Goal: Check status

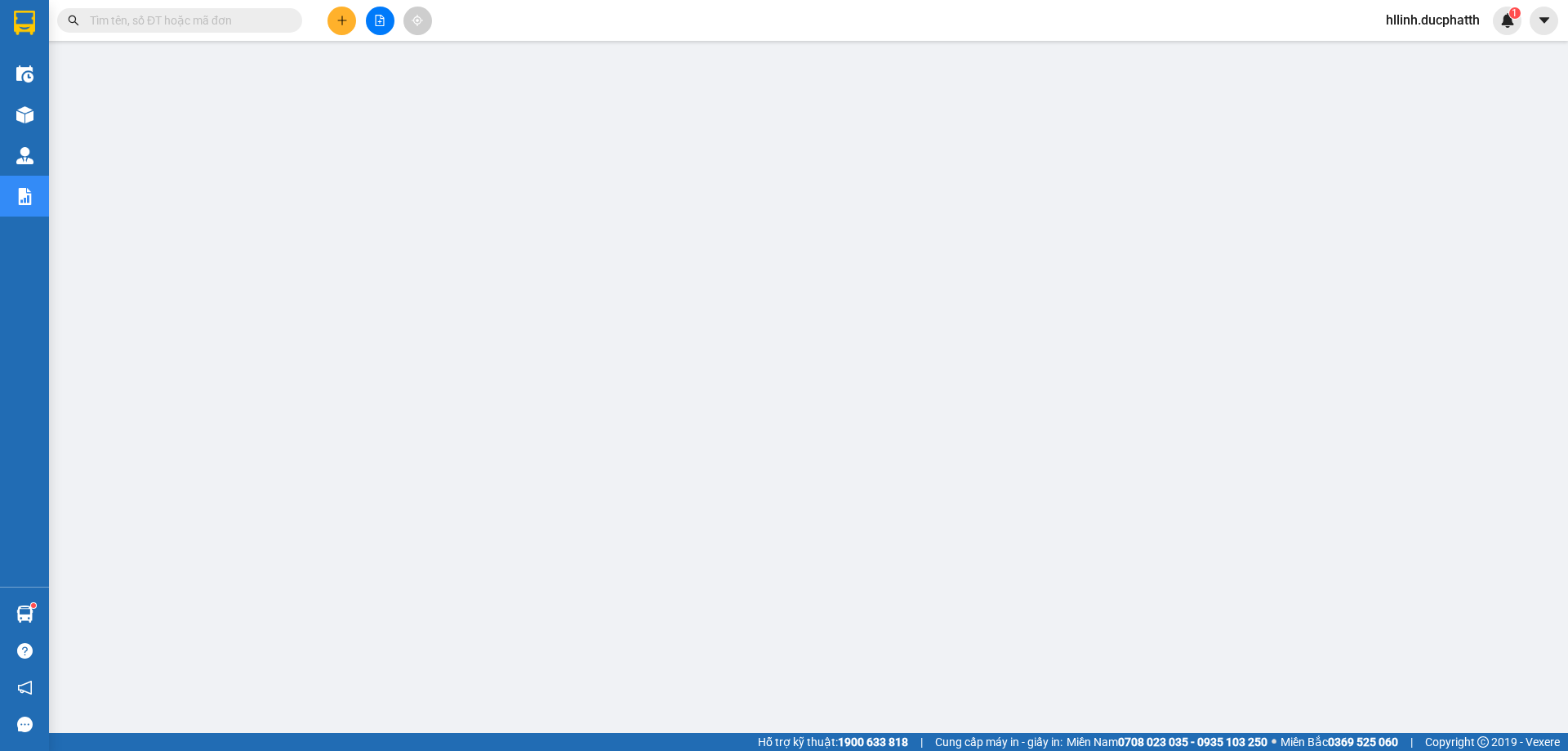
click at [216, 16] on input "text" at bounding box center [186, 20] width 193 height 18
paste input "NH0209250036"
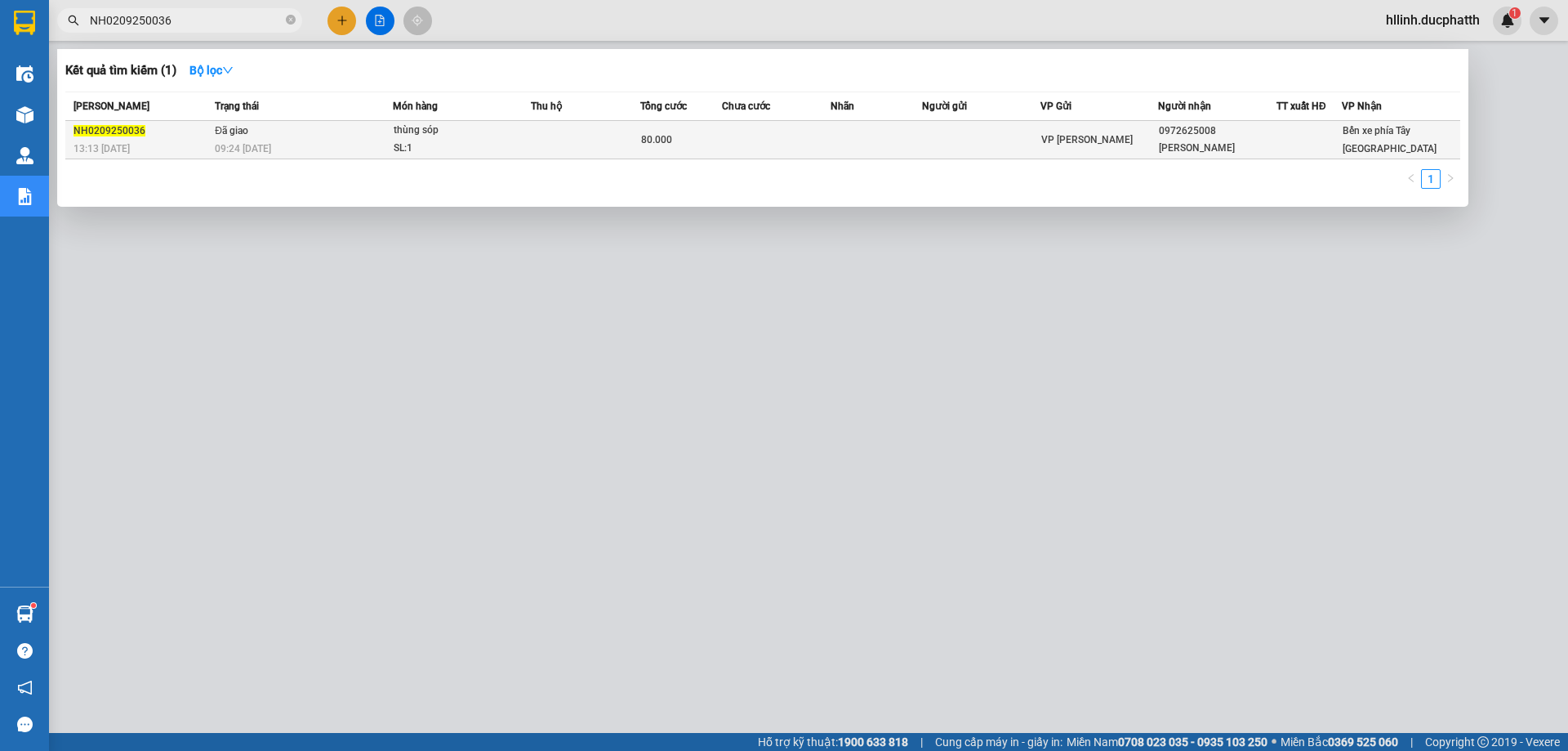
type input "NH0209250036"
click at [319, 142] on div "09:24 [DATE]" at bounding box center [304, 149] width 178 height 18
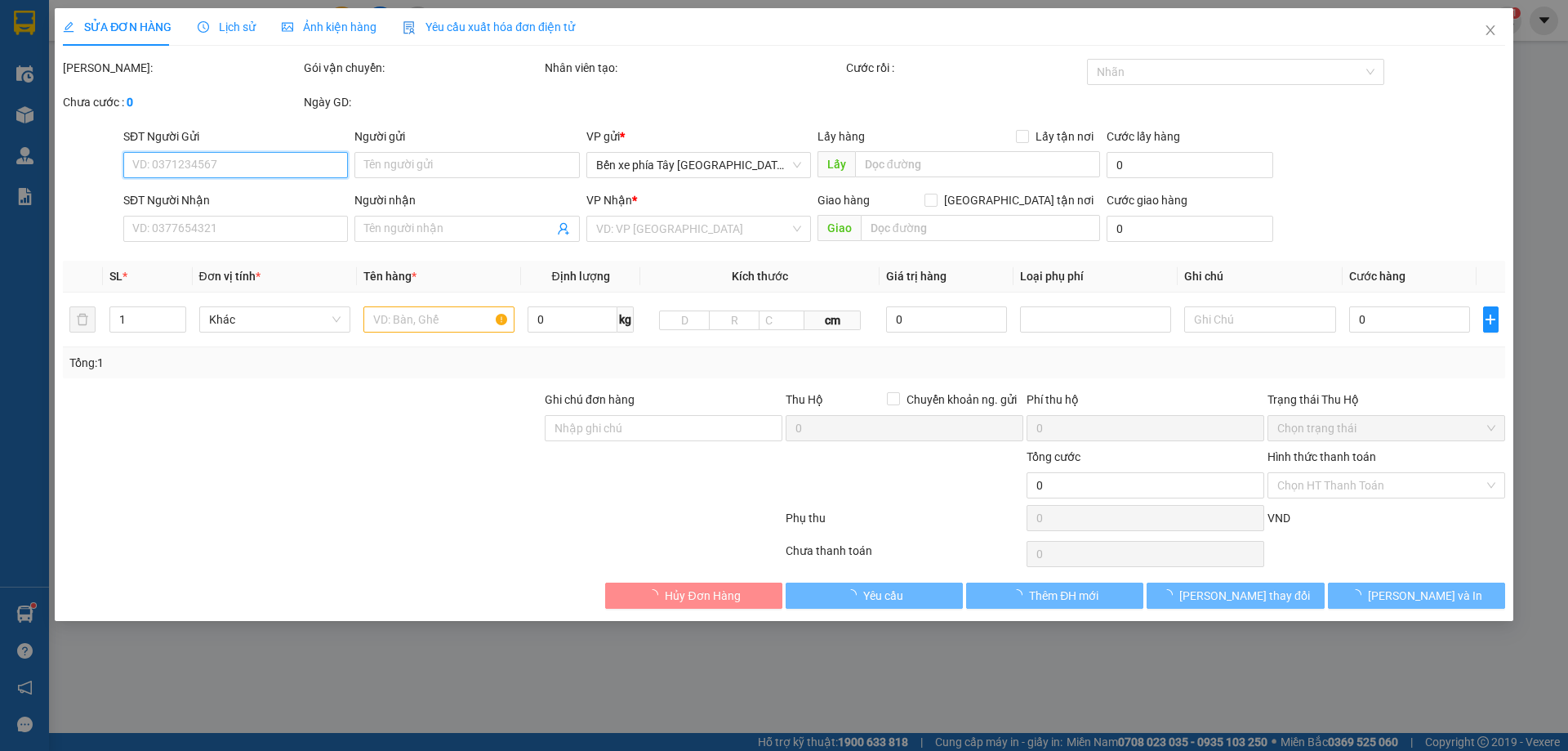
type input "0972625008"
type input "[PERSON_NAME]"
type input "Nntt - ck [DATE] 6h31 [PERSON_NAME]"
type input "80.000"
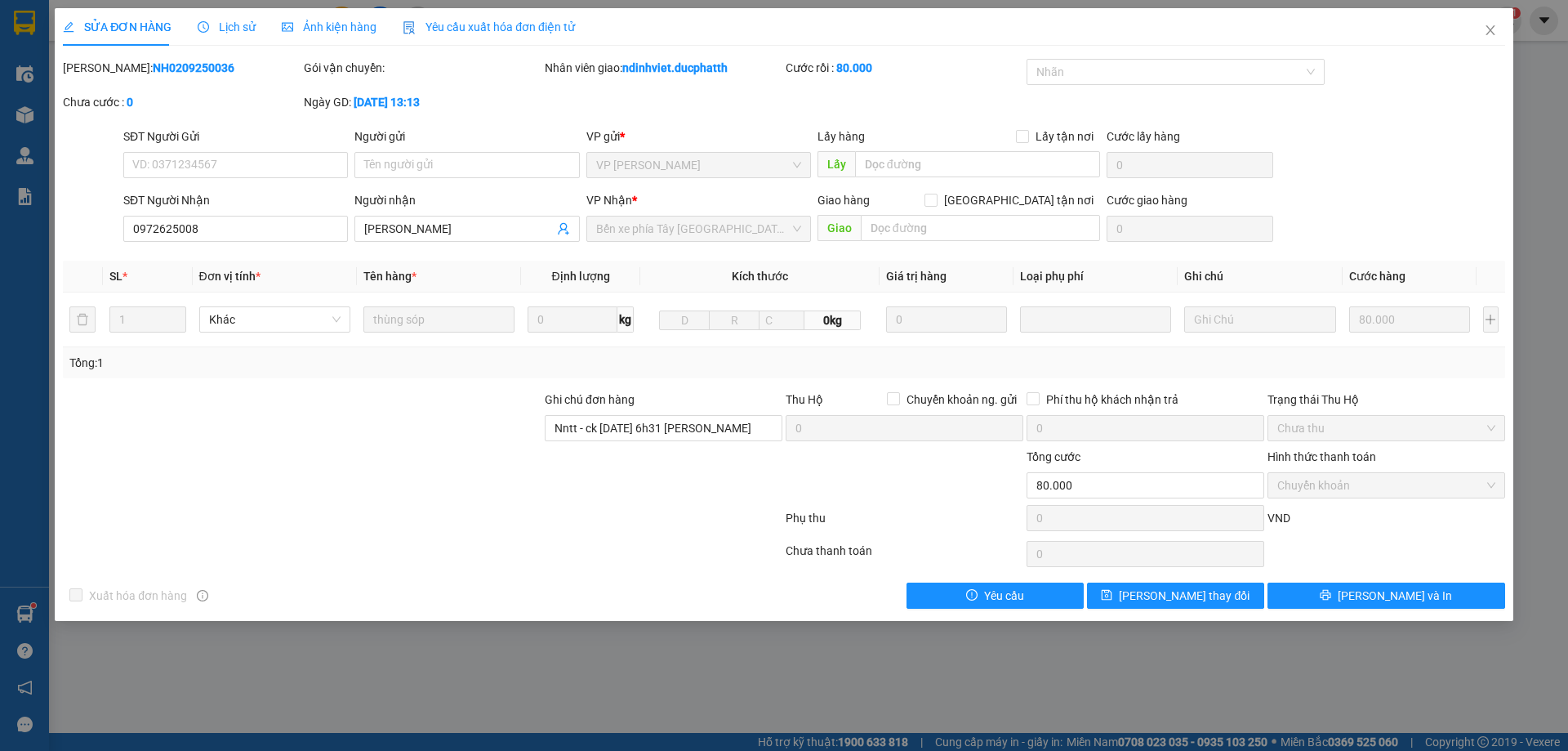
click at [246, 29] on span "Lịch sử" at bounding box center [226, 27] width 58 height 13
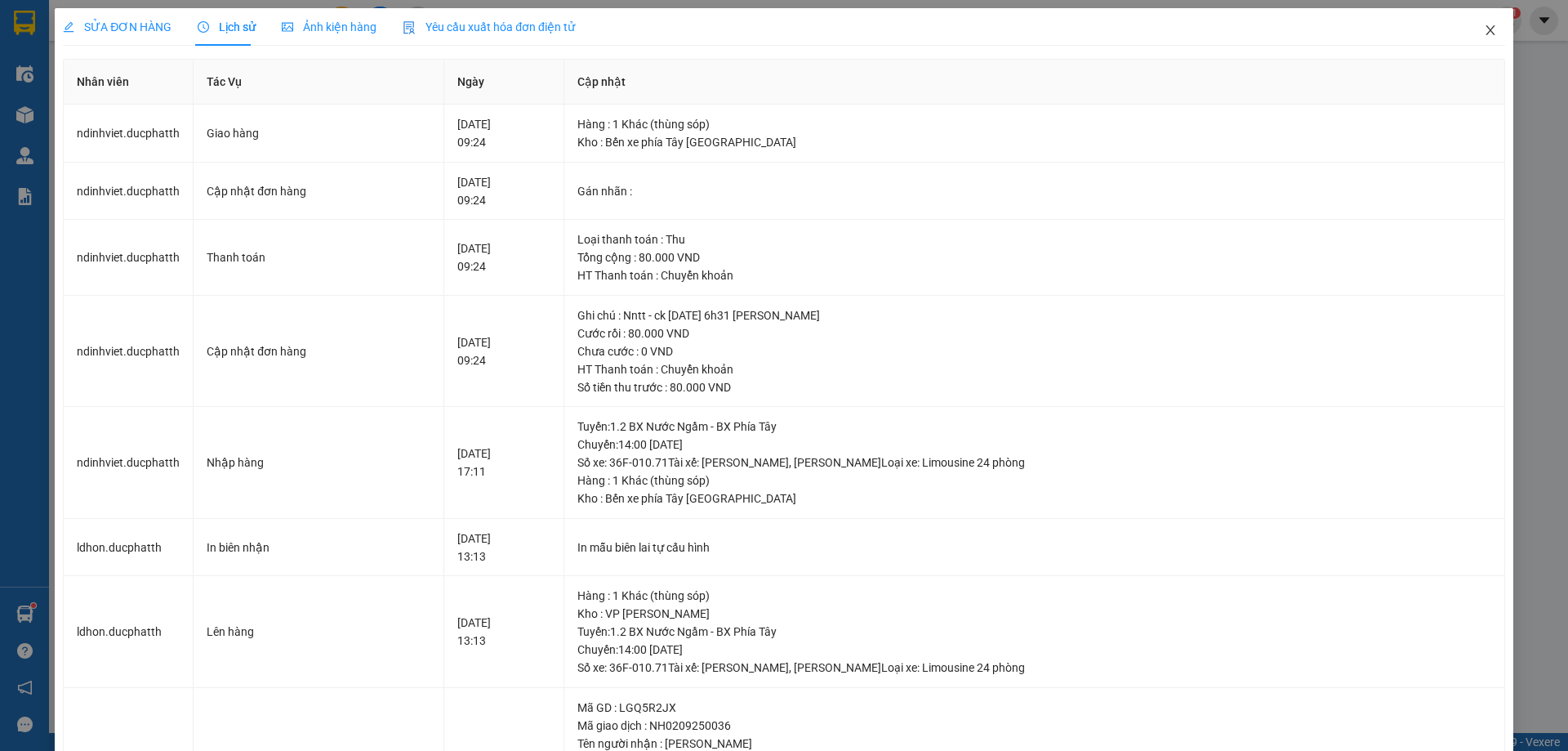
click at [1484, 30] on icon "close" at bounding box center [1490, 30] width 13 height 13
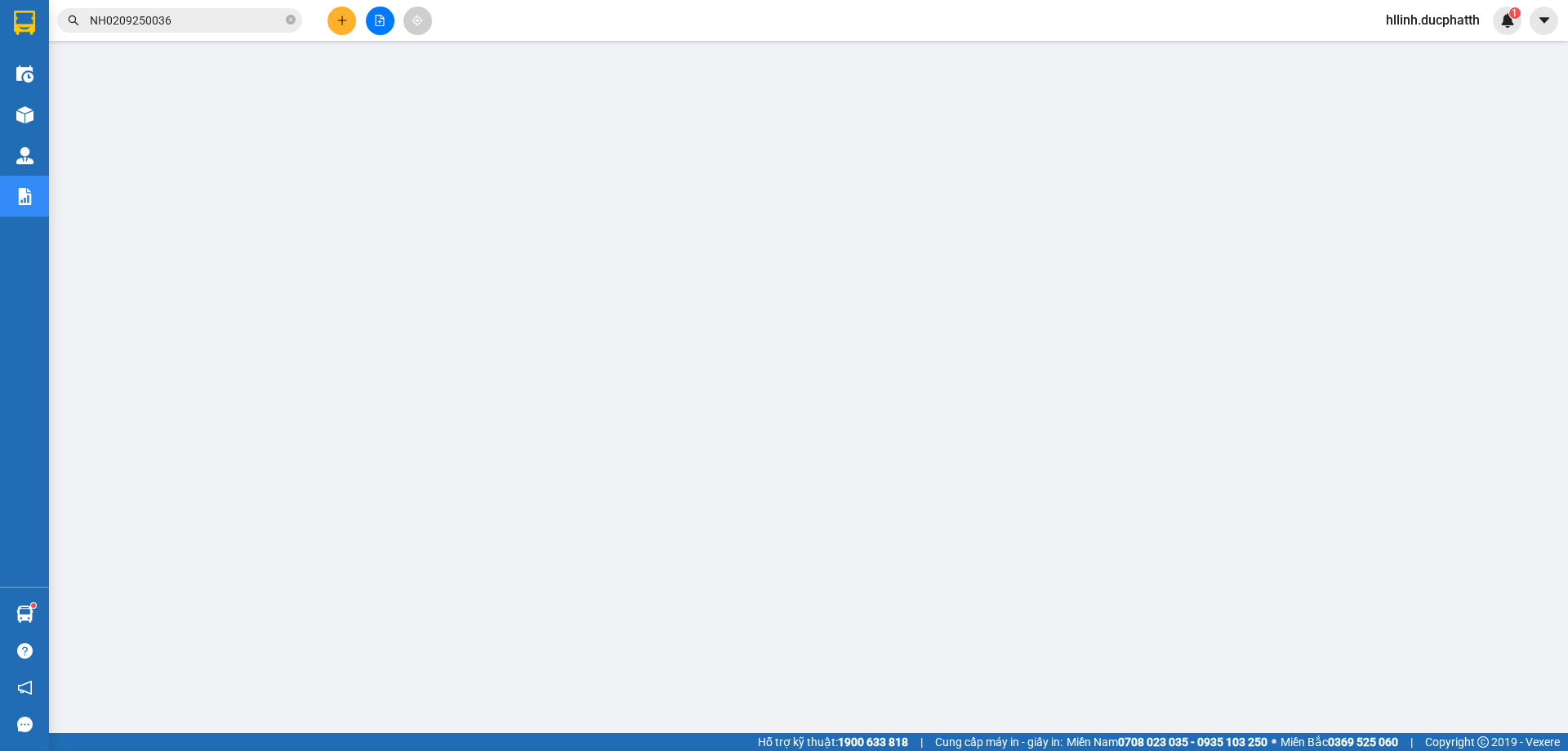
click at [178, 21] on input "NH0209250036" at bounding box center [186, 20] width 193 height 18
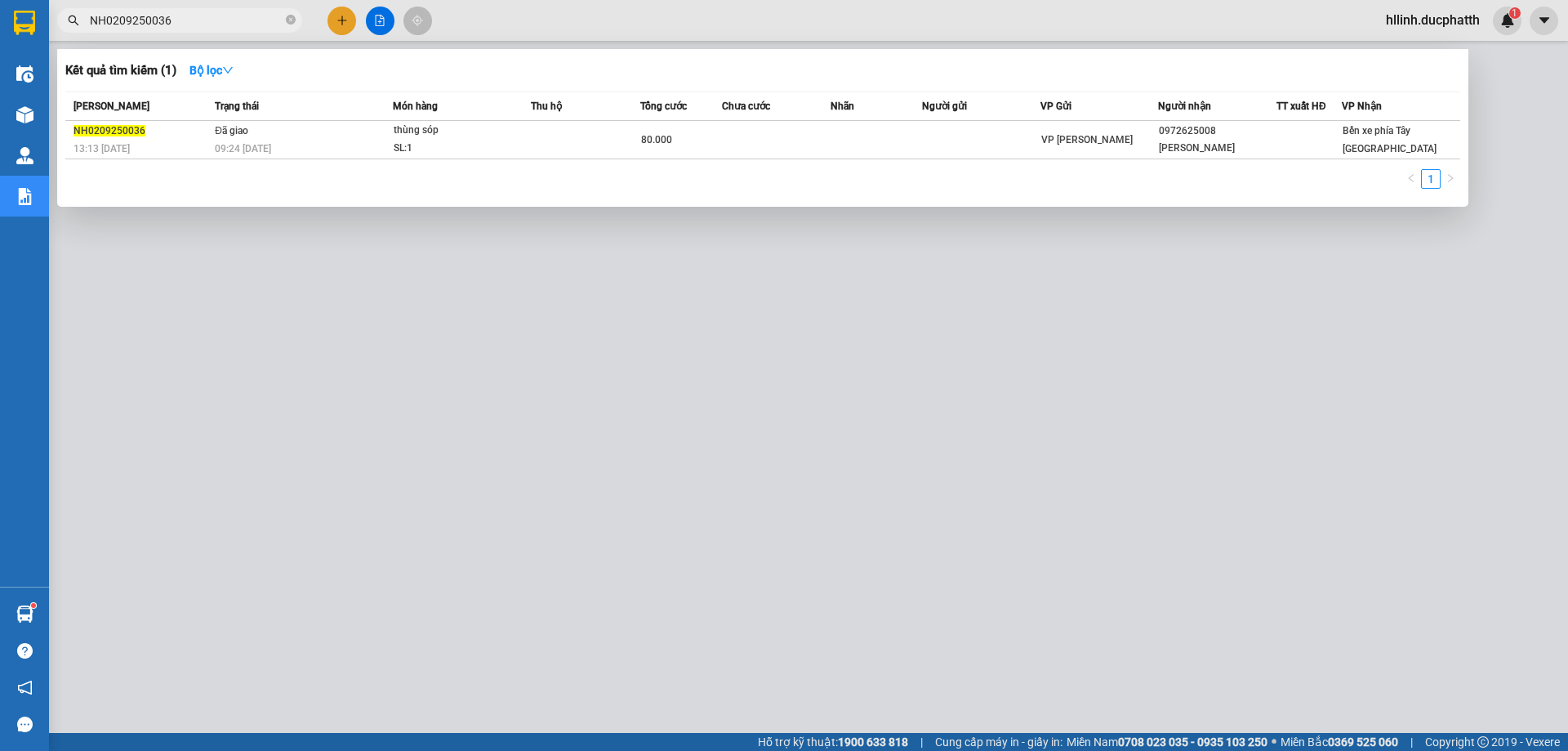
drag, startPoint x: 178, startPoint y: 22, endPoint x: 91, endPoint y: 163, distance: 165.7
click at [74, 34] on div "Kết quả tìm kiếm ( 1 ) Bộ lọc Mã ĐH Trạng thái Món hàng Thu hộ Tổng cước Chưa c…" at bounding box center [159, 20] width 319 height 28
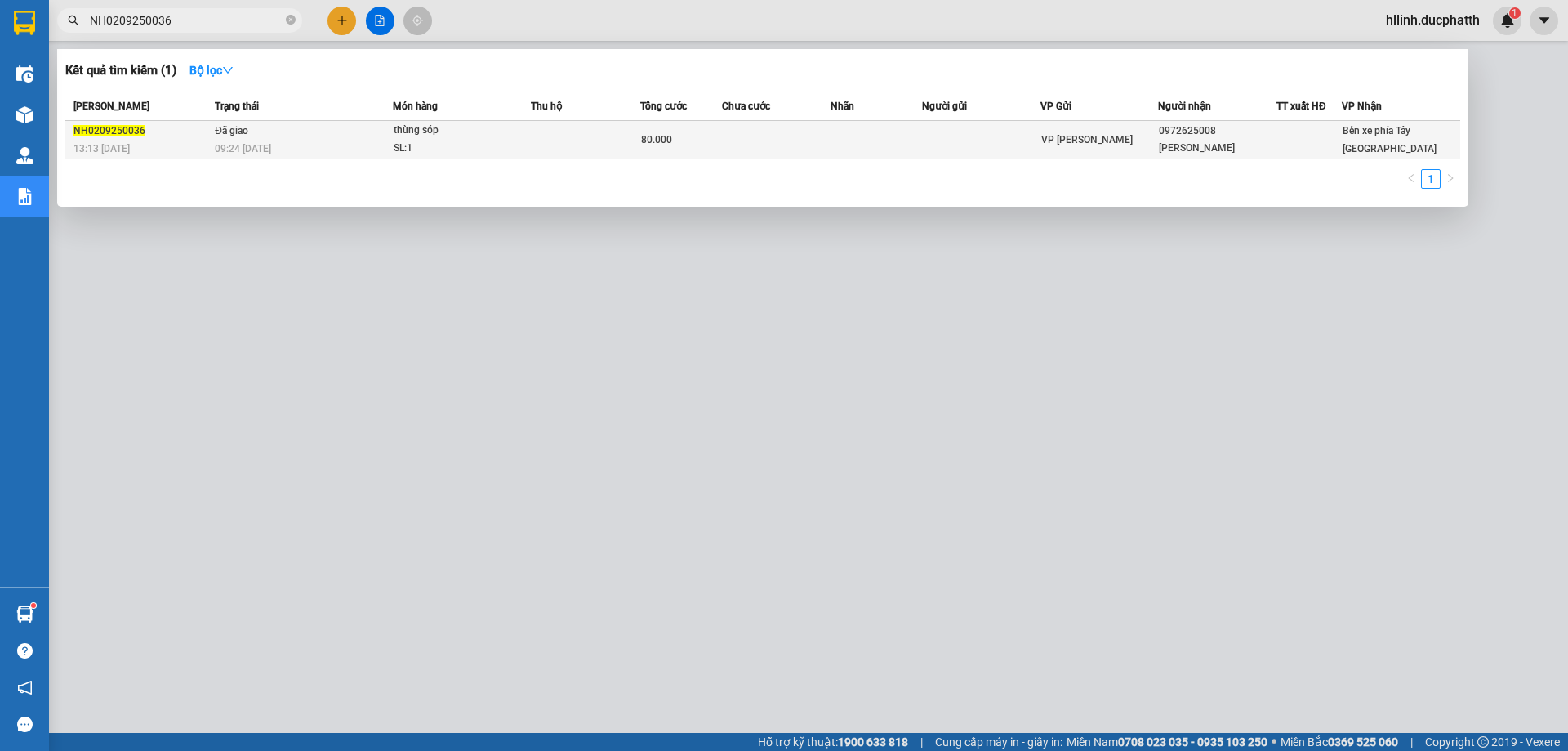
click at [585, 137] on td at bounding box center [586, 140] width 110 height 38
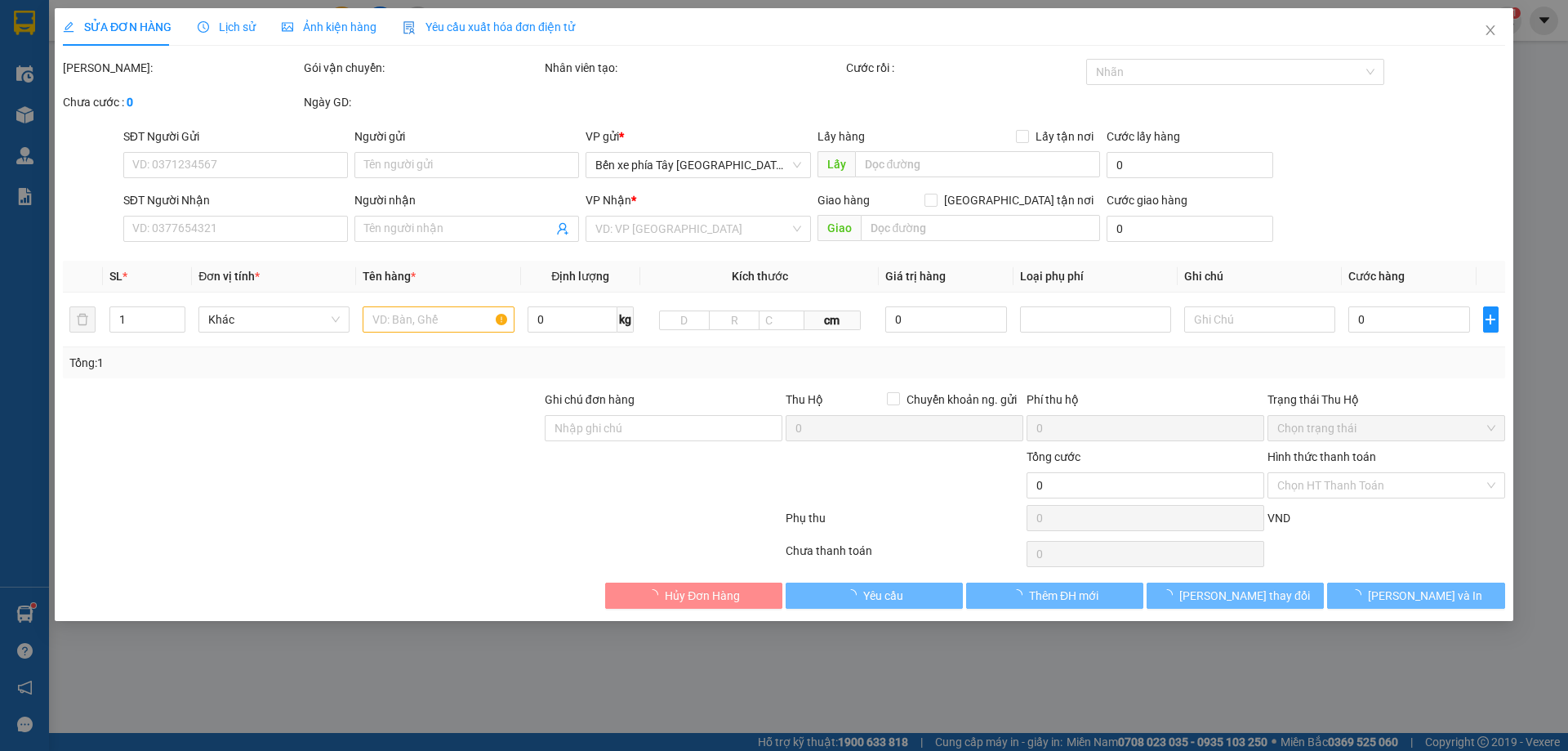
type input "0972625008"
type input "[PERSON_NAME]"
type input "Nntt - ck [DATE] 6h31 [PERSON_NAME]"
type input "80.000"
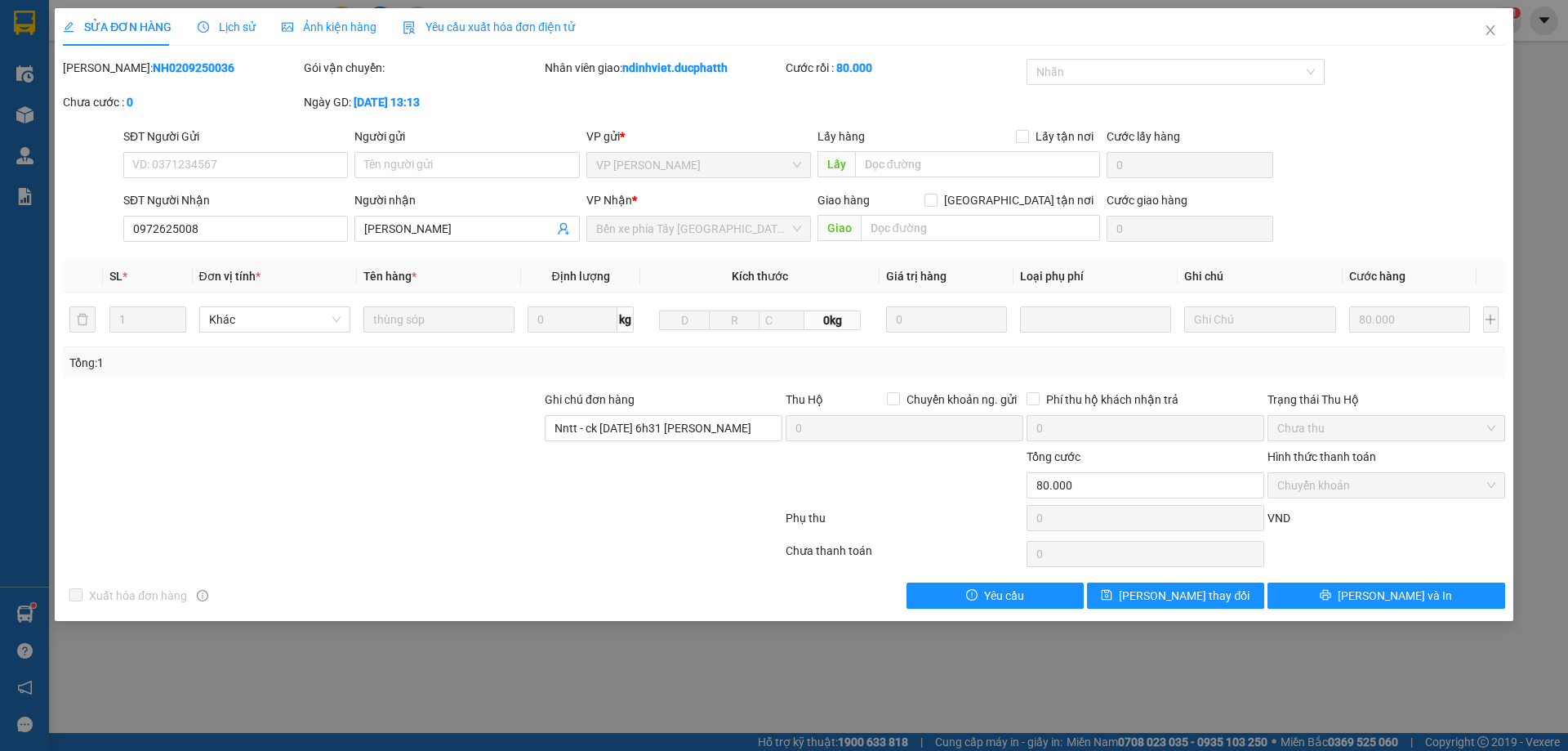
click at [343, 488] on div at bounding box center [302, 476] width 481 height 57
click at [1487, 29] on icon "close" at bounding box center [1490, 30] width 13 height 13
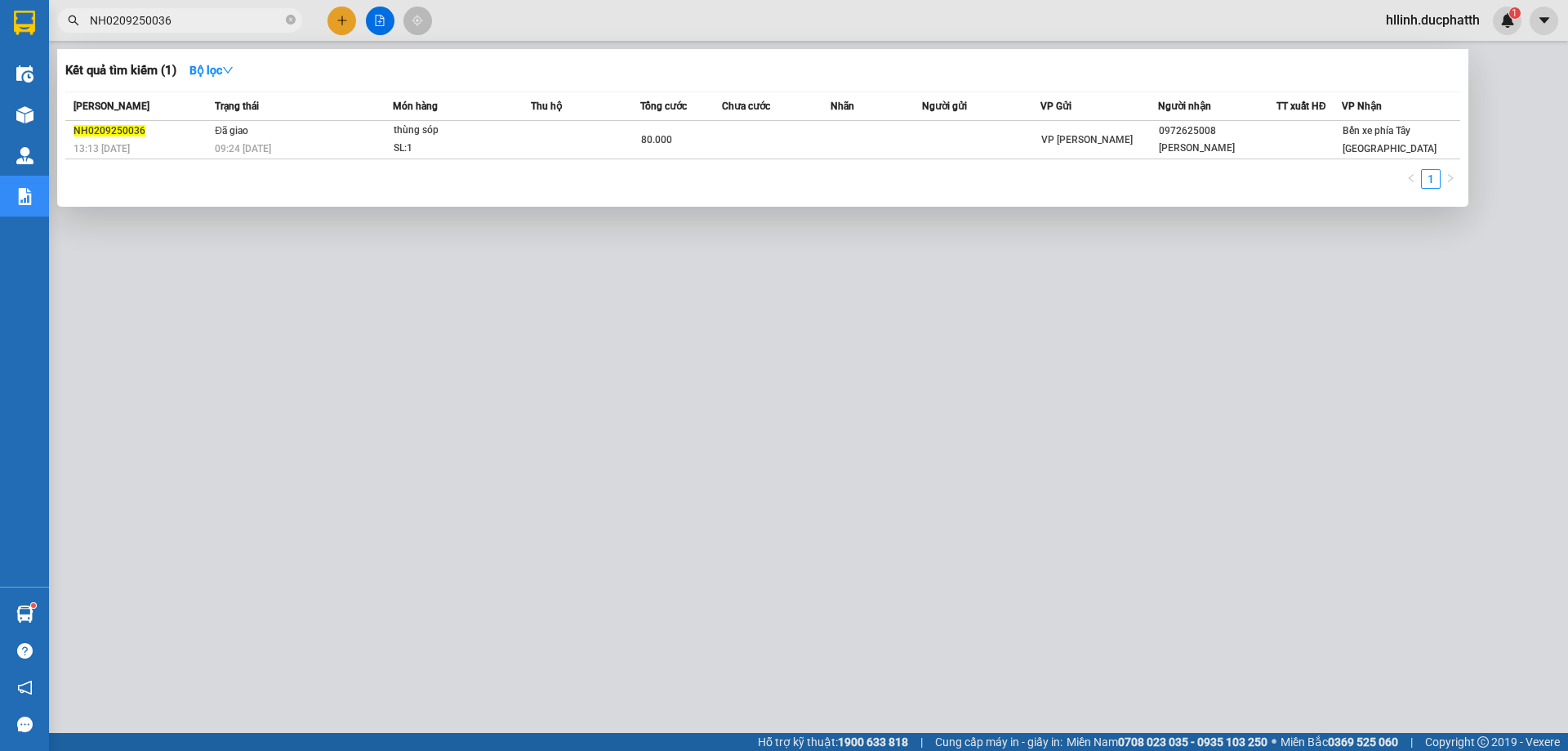
click at [165, 29] on span "NH0209250036" at bounding box center [179, 20] width 245 height 25
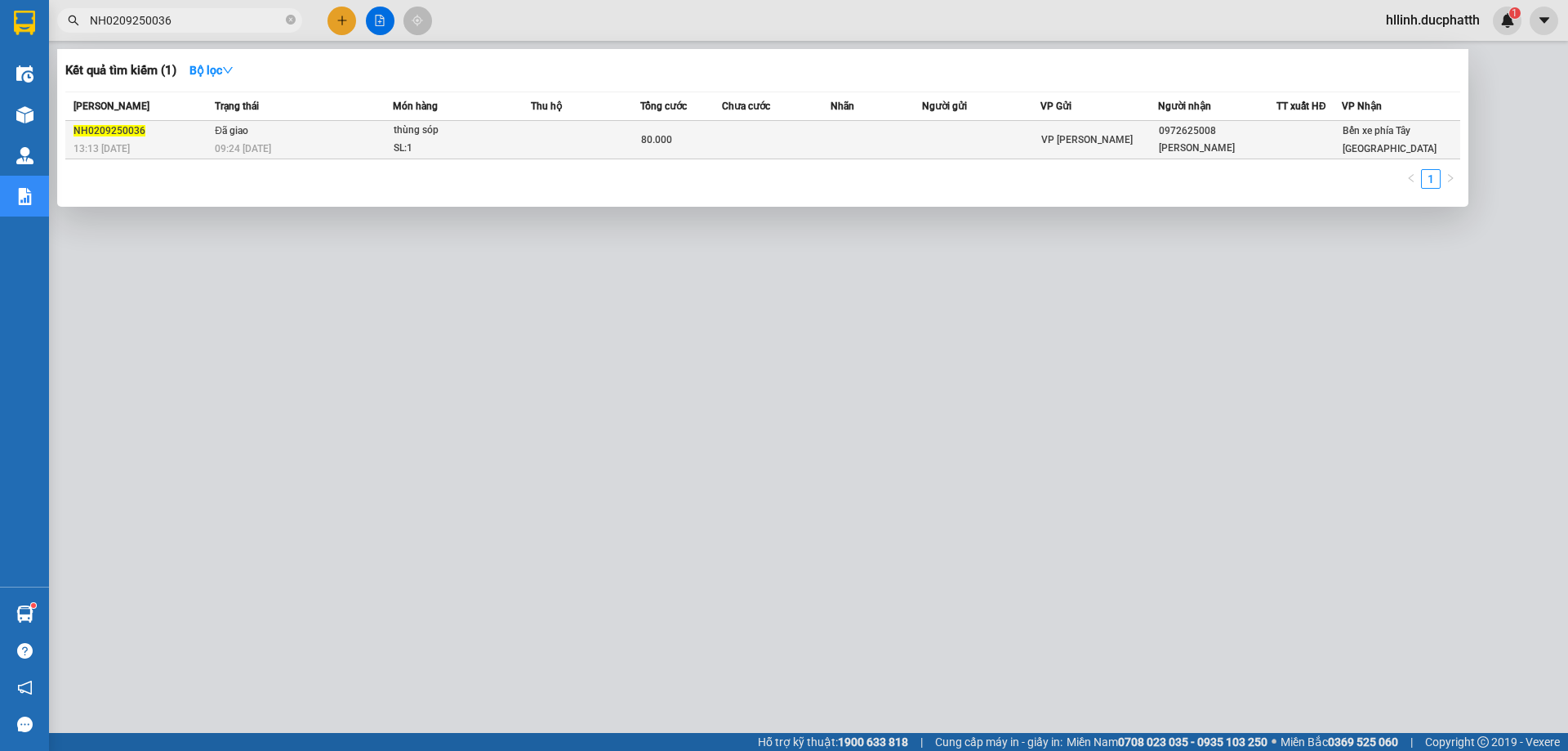
click at [428, 140] on div "SL: 1" at bounding box center [455, 149] width 123 height 18
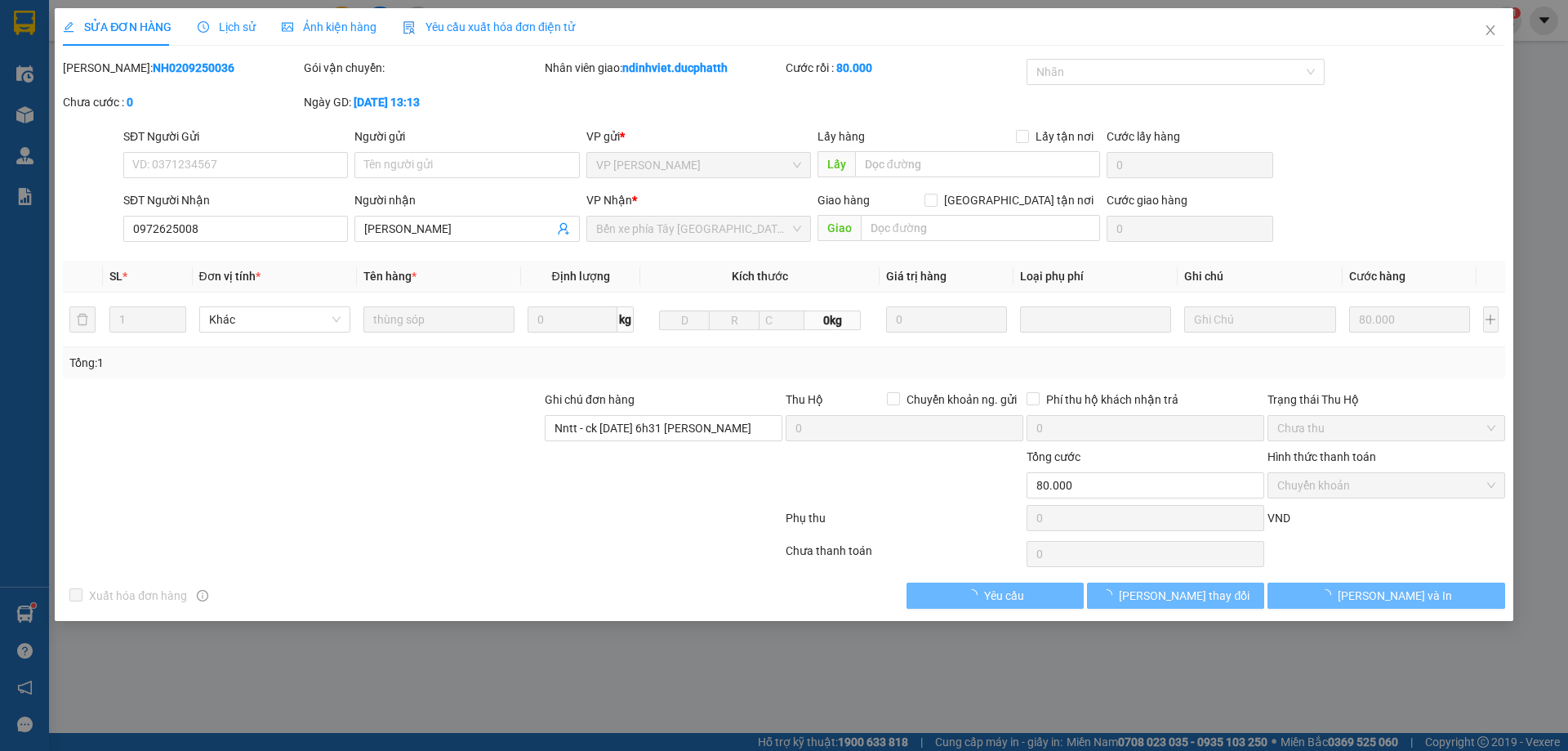
click at [233, 32] on span "Lịch sử" at bounding box center [226, 27] width 58 height 13
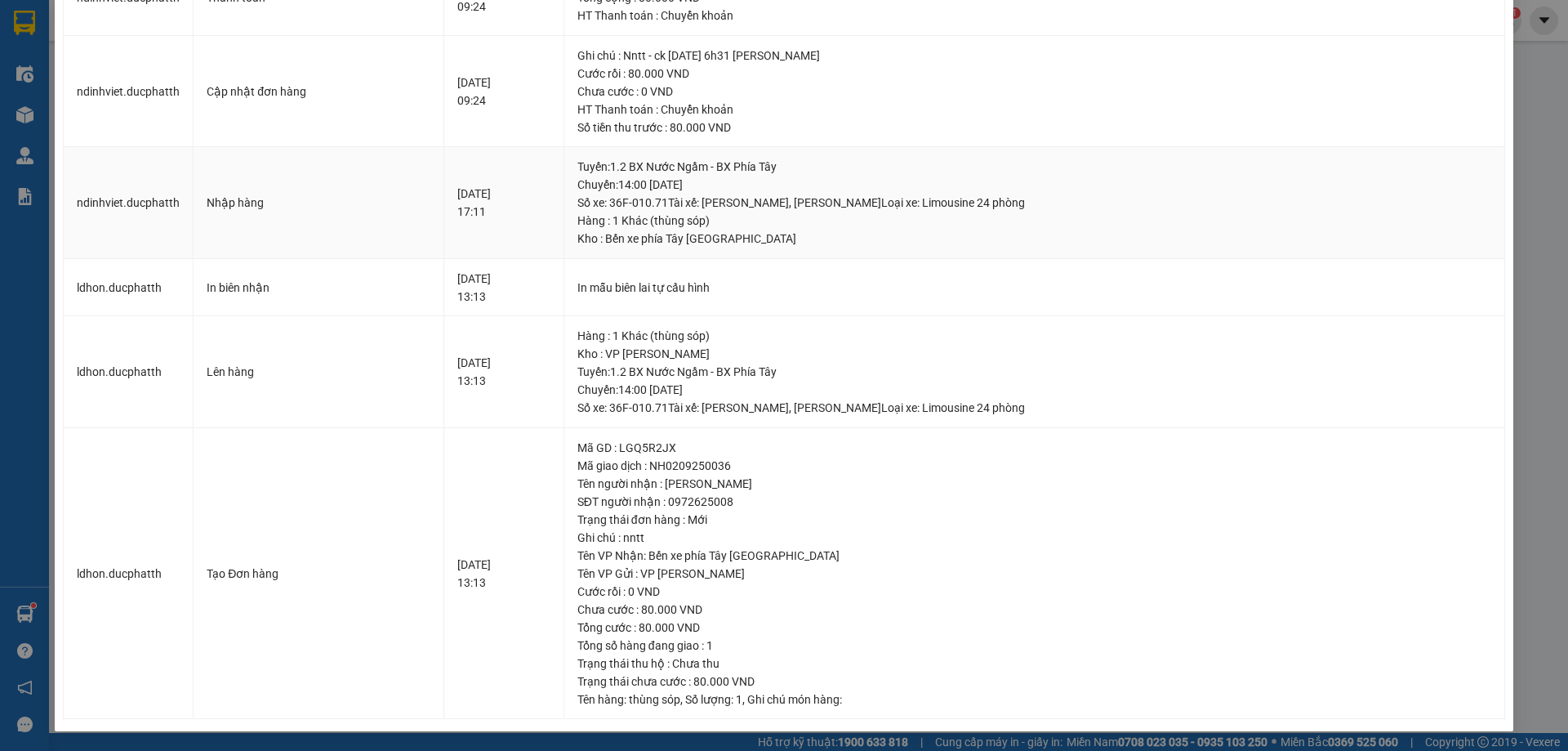
scroll to position [179, 0]
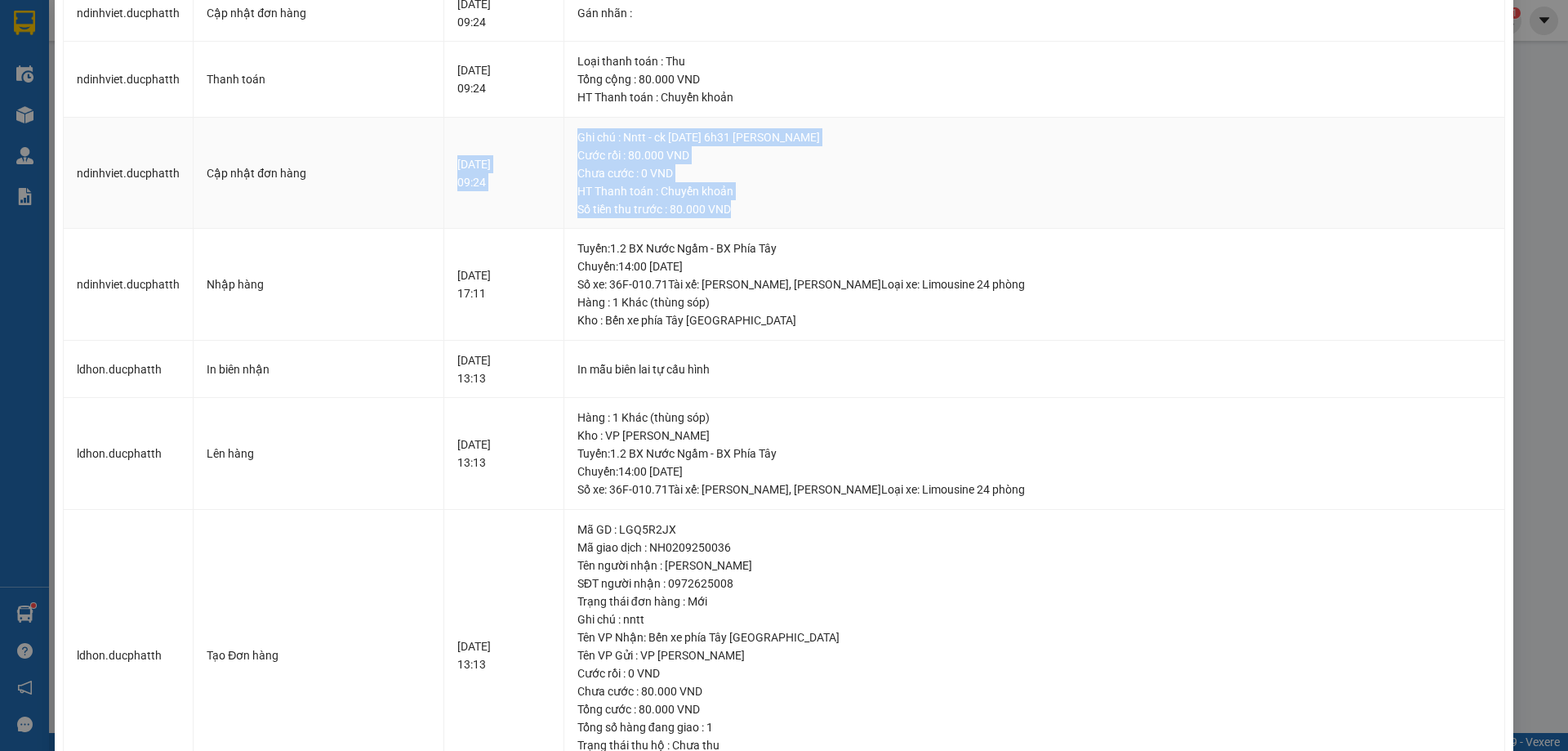
drag, startPoint x: 777, startPoint y: 208, endPoint x: 586, endPoint y: 141, distance: 202.4
click at [586, 141] on tr "ndinhviet.ducphatth Cập nhật đơn hàng [DATE] 09:24 Ghi chú : Nntt - ck [DATE] 6…" at bounding box center [784, 173] width 1442 height 112
click at [513, 160] on div "[DATE] 09:24" at bounding box center [504, 173] width 93 height 36
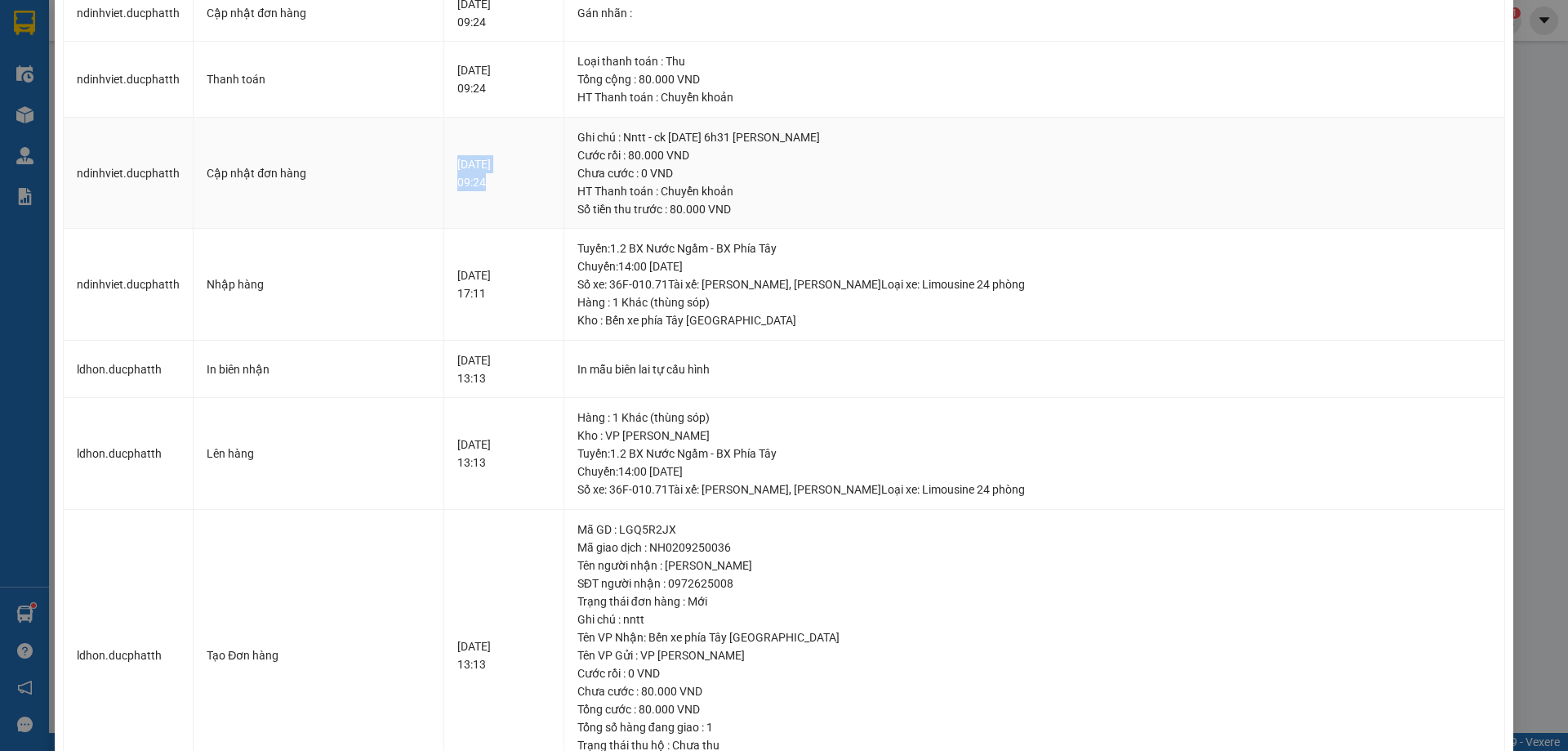
drag, startPoint x: 483, startPoint y: 180, endPoint x: 443, endPoint y: 159, distance: 45.2
click at [444, 159] on td "[DATE] 09:24" at bounding box center [503, 173] width 120 height 112
click at [705, 172] on div "Chưa cước : 0 VND" at bounding box center [1034, 173] width 914 height 18
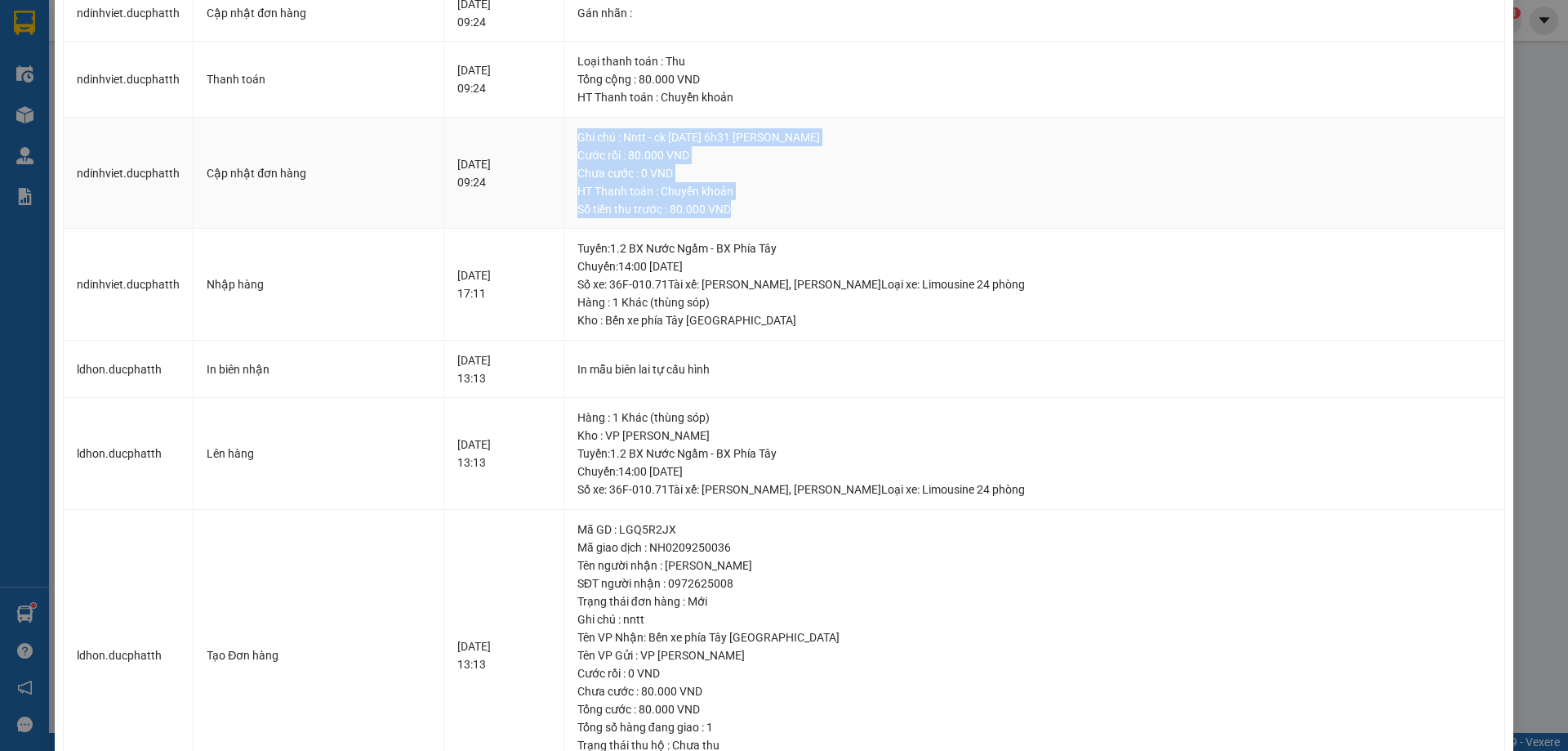
drag, startPoint x: 786, startPoint y: 215, endPoint x: 606, endPoint y: 145, distance: 193.1
click at [606, 145] on td "Ghi chú : Nntt - ck [DATE] 6h31 [PERSON_NAME] anh vietin Cước rồi : 80.000 VND …" at bounding box center [1035, 173] width 941 height 112
click at [650, 180] on div "Chưa cước : 0 VND" at bounding box center [1034, 173] width 914 height 18
